Goal: Information Seeking & Learning: Check status

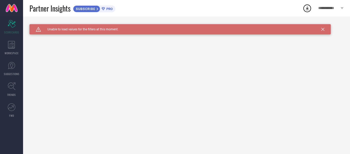
click at [324, 30] on icon at bounding box center [322, 29] width 3 height 3
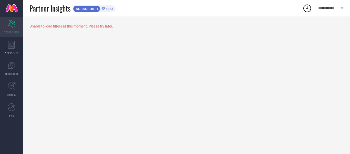
click at [18, 27] on div "Scorecard SCORECARDS" at bounding box center [11, 27] width 23 height 21
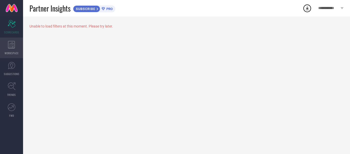
click at [15, 50] on div "WORKSPACE" at bounding box center [11, 47] width 23 height 21
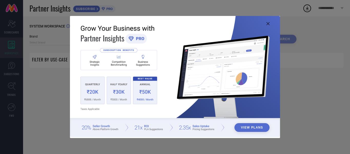
type input "1 STOP FASHION"
type input "All"
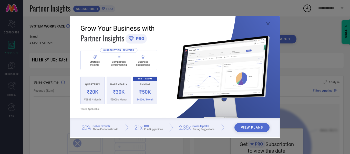
click at [256, 124] on button "View Plans" at bounding box center [251, 127] width 35 height 9
click at [267, 23] on div "View Plans" at bounding box center [175, 77] width 210 height 122
click at [270, 23] on img at bounding box center [175, 76] width 210 height 121
click at [267, 23] on icon at bounding box center [268, 23] width 3 height 3
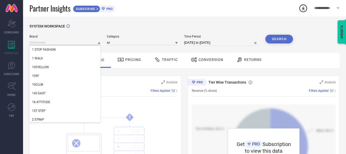
click at [58, 45] on input at bounding box center [64, 42] width 71 height 5
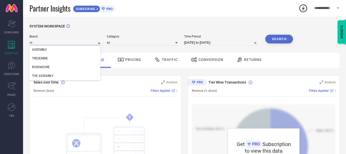
type input "s"
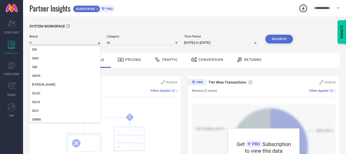
type input "s"
type input "[PERSON_NAME]"
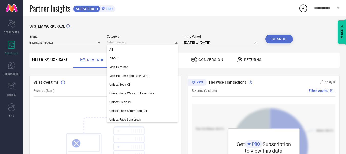
click at [145, 40] on input at bounding box center [142, 42] width 71 height 5
click at [142, 54] on div "All" at bounding box center [142, 49] width 71 height 9
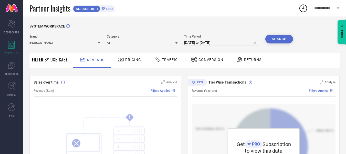
click at [273, 41] on button "Search" at bounding box center [280, 39] width 28 height 9
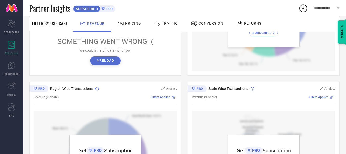
scroll to position [103, 0]
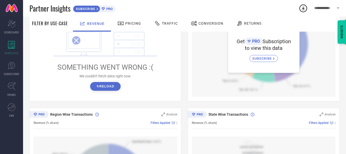
click at [102, 84] on button "↻ Reload" at bounding box center [105, 86] width 30 height 9
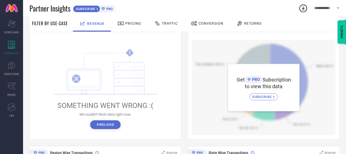
scroll to position [0, 0]
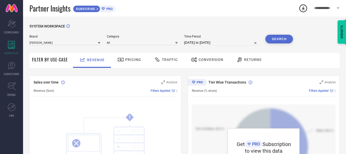
click at [126, 61] on span "Pricing" at bounding box center [133, 59] width 16 height 4
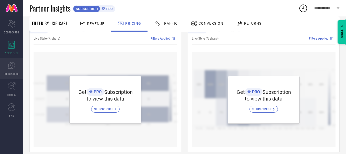
scroll to position [51, 0]
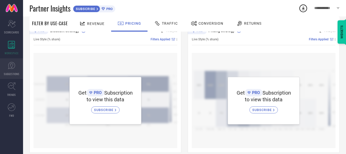
click at [11, 66] on icon at bounding box center [12, 66] width 8 height 8
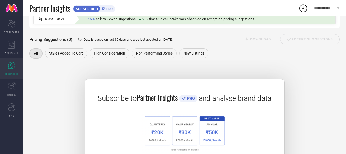
scroll to position [26, 0]
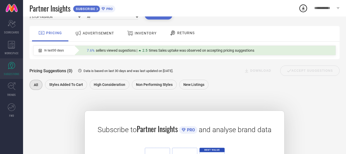
click at [95, 33] on span "ADVERTISEMENT" at bounding box center [98, 33] width 31 height 4
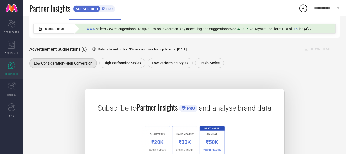
scroll to position [51, 0]
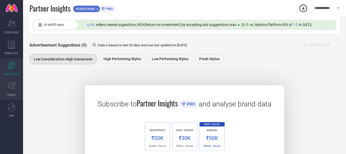
click at [8, 88] on icon at bounding box center [12, 86] width 8 height 8
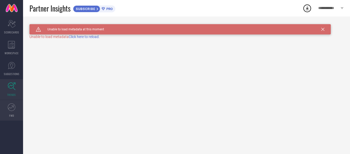
click at [13, 107] on icon at bounding box center [12, 107] width 8 height 8
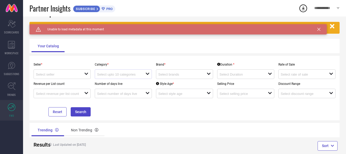
scroll to position [28, 0]
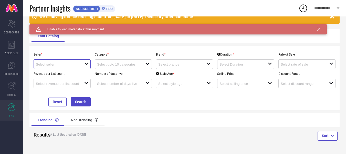
click at [71, 62] on input at bounding box center [58, 64] width 44 height 4
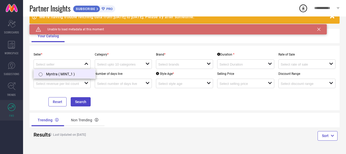
click at [72, 73] on li "Myntra ( MINT_1 )" at bounding box center [65, 73] width 62 height 9
type input "Myntra ( MINT_1 )"
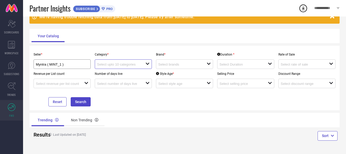
click at [130, 64] on input at bounding box center [119, 64] width 44 height 4
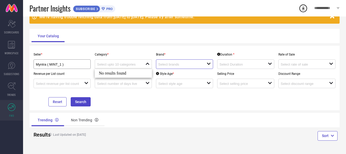
click at [173, 62] on input at bounding box center [180, 64] width 44 height 4
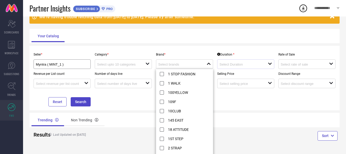
click at [239, 60] on div "open" at bounding box center [245, 63] width 57 height 9
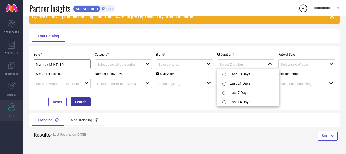
click at [83, 102] on button "Search" at bounding box center [81, 101] width 20 height 9
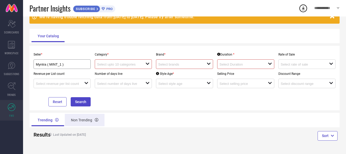
click at [84, 121] on div "Non Trending" at bounding box center [85, 120] width 40 height 12
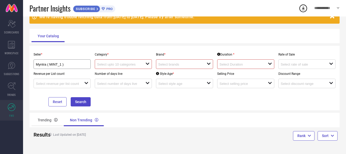
click at [12, 8] on link at bounding box center [11, 8] width 23 height 16
